Goal: Task Accomplishment & Management: Complete application form

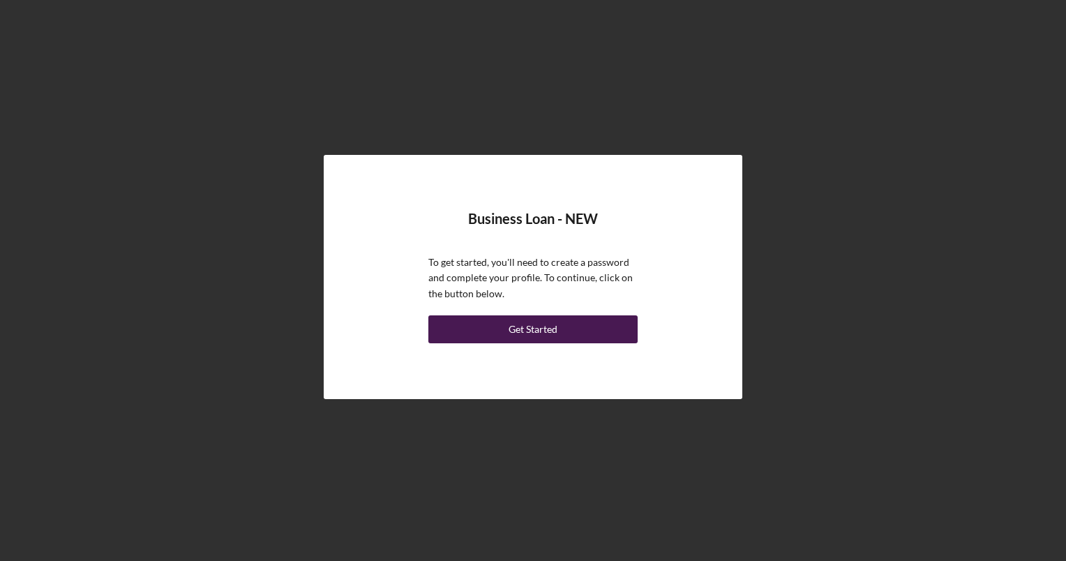
click at [585, 341] on button "Get Started" at bounding box center [532, 329] width 209 height 28
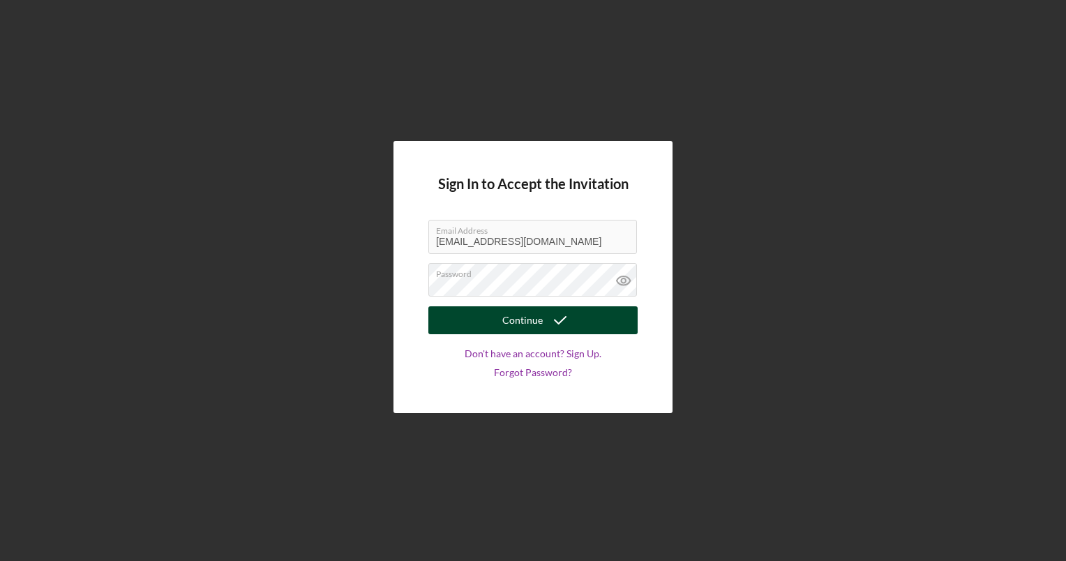
click at [592, 322] on button "Continue" at bounding box center [532, 320] width 209 height 28
